Goal: Contribute content

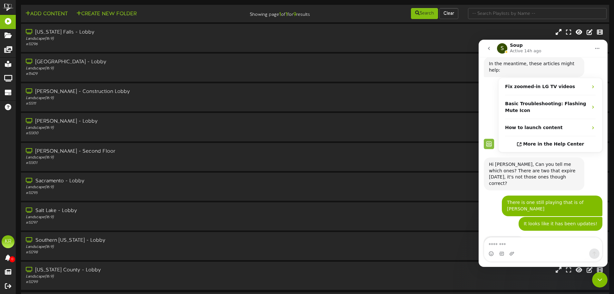
scroll to position [72, 0]
click at [600, 277] on icon "Close Intercom Messenger" at bounding box center [600, 280] width 8 height 8
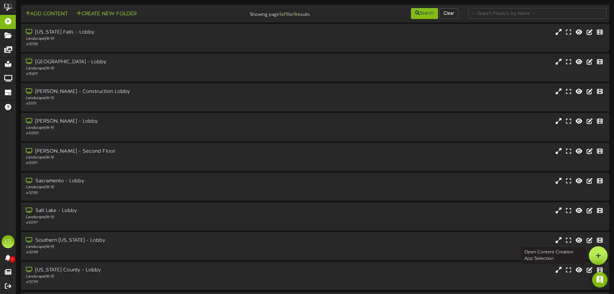
click at [602, 260] on div at bounding box center [598, 255] width 19 height 19
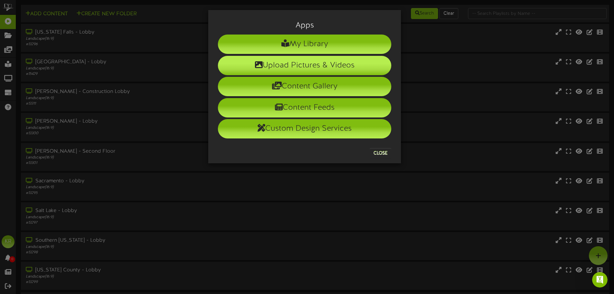
click at [329, 73] on li "Upload Pictures & Videos" at bounding box center [304, 65] width 173 height 19
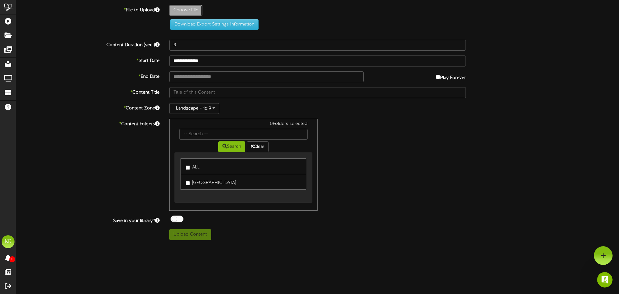
type input "**********"
type input "INSTALLS8-12"
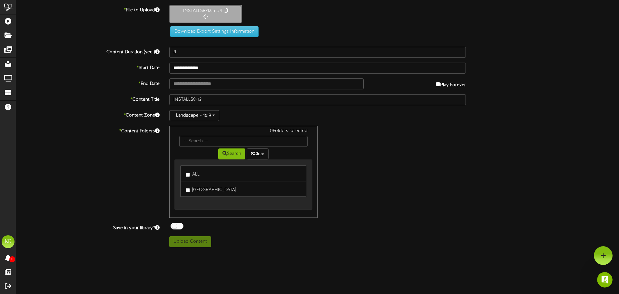
type input "10"
click at [199, 89] on div "**********" at bounding box center [317, 125] width 603 height 241
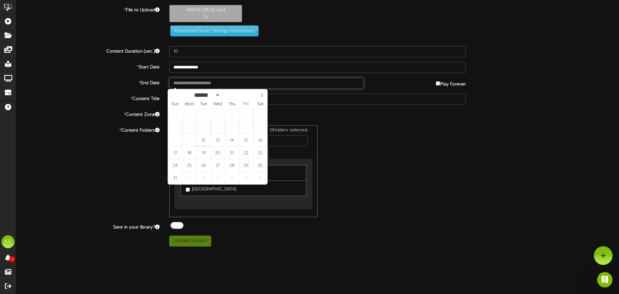
click at [199, 85] on input "text" at bounding box center [266, 83] width 194 height 11
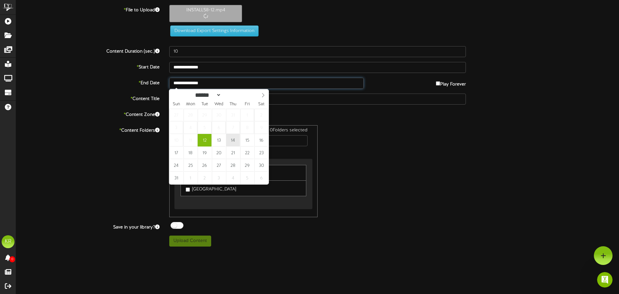
type input "**********"
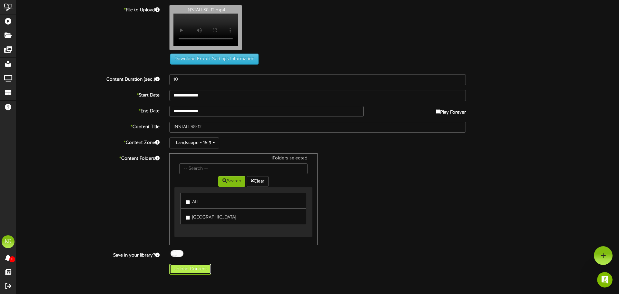
click at [204, 273] on button "Upload Content" at bounding box center [190, 268] width 42 height 11
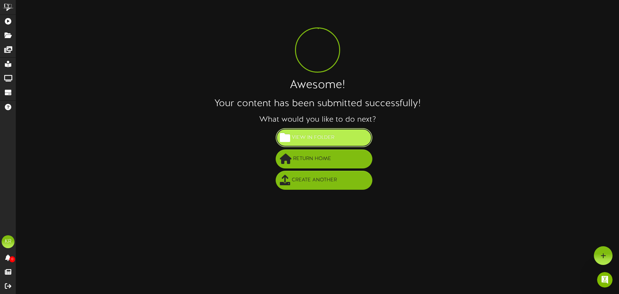
click at [347, 136] on button "View in Folder" at bounding box center [324, 137] width 97 height 19
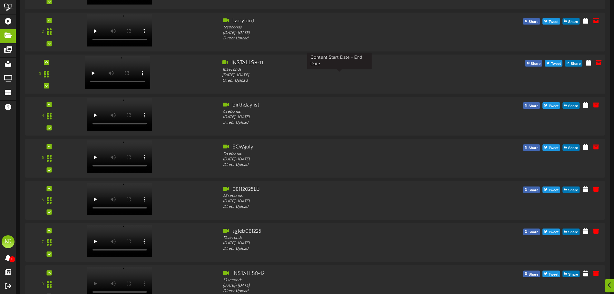
scroll to position [148, 0]
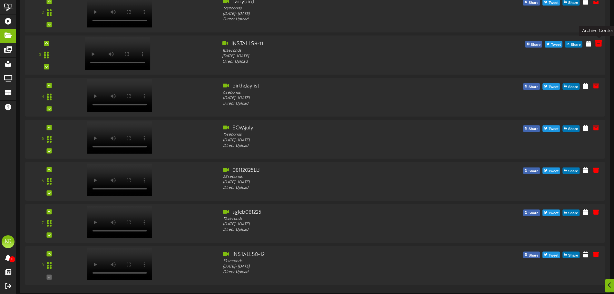
click at [603, 44] on button at bounding box center [598, 44] width 11 height 10
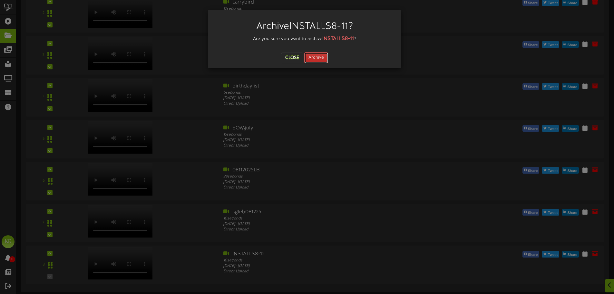
click at [320, 57] on button "Archive" at bounding box center [316, 57] width 24 height 11
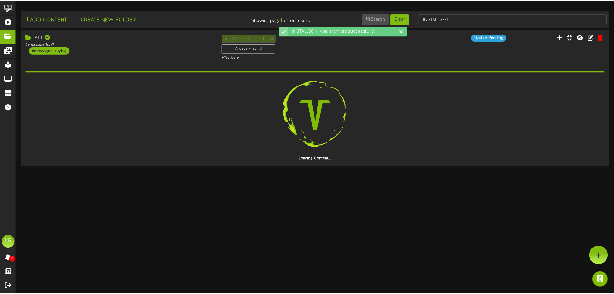
scroll to position [0, 0]
